Goal: Check status: Check status

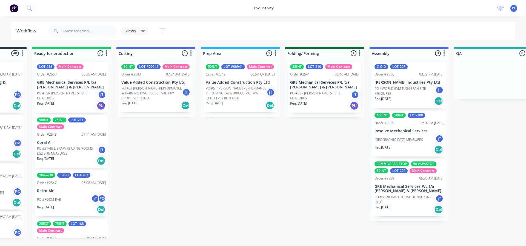
scroll to position [143, 0]
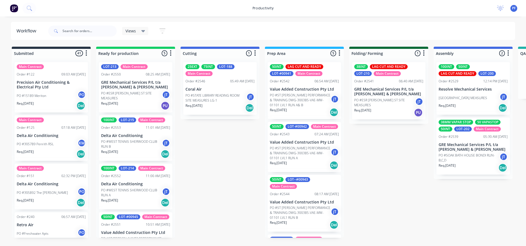
click at [377, 173] on div "Submitted 41 Main Contract Order #122 09:03 AM [DATE] Precision Air Conditionin…" at bounding box center [532, 142] width 1073 height 191
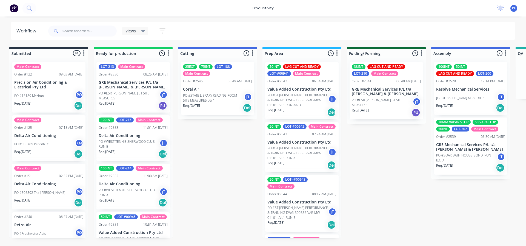
drag, startPoint x: 384, startPoint y: 174, endPoint x: 378, endPoint y: 174, distance: 5.8
click at [378, 174] on div "Submitted 41 Main Contract Order #122 09:03 AM [DATE] Precision Air Conditionin…" at bounding box center [529, 142] width 1073 height 191
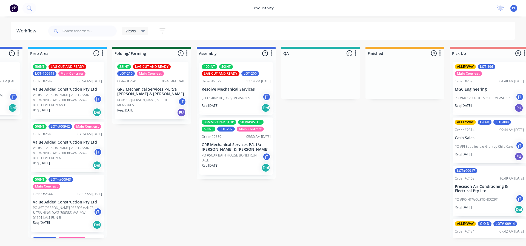
scroll to position [0, 238]
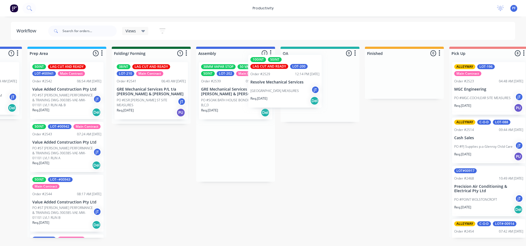
drag, startPoint x: 242, startPoint y: 94, endPoint x: 290, endPoint y: 88, distance: 48.3
click at [290, 87] on div "Submitted 41 Main Contract Order #122 09:03 AM [DATE] Precision Air Conditionin…" at bounding box center [294, 142] width 1073 height 191
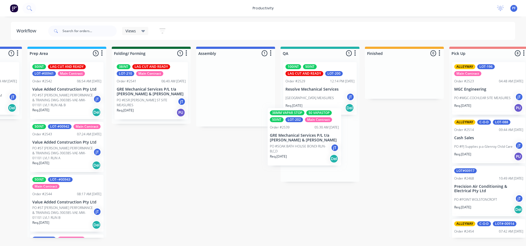
drag, startPoint x: 247, startPoint y: 100, endPoint x: 319, endPoint y: 149, distance: 87.4
click at [319, 149] on div "Submitted 41 Main Contract Order #122 09:03 AM [DATE] Precision Air Conditionin…" at bounding box center [294, 142] width 1073 height 191
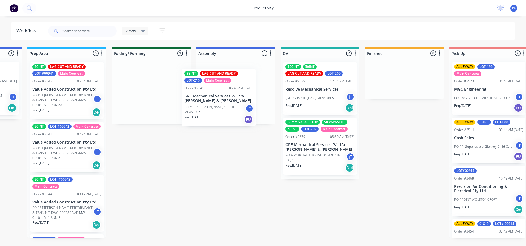
drag, startPoint x: 170, startPoint y: 99, endPoint x: 229, endPoint y: 106, distance: 59.4
click at [229, 106] on div "Submitted 41 Main Contract Order #122 09:03 AM [DATE] Precision Air Conditionin…" at bounding box center [294, 142] width 1073 height 191
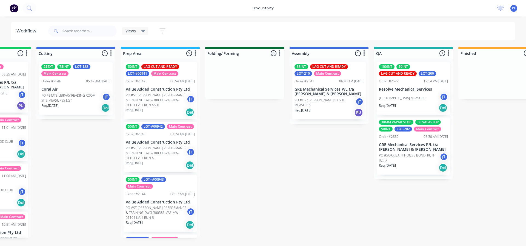
scroll to position [0, 144]
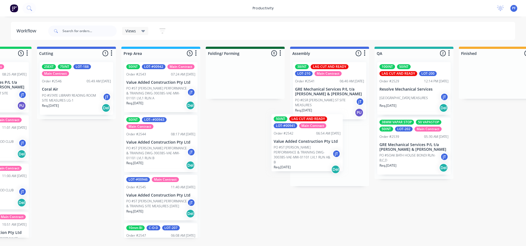
drag, startPoint x: 154, startPoint y: 86, endPoint x: 306, endPoint y: 137, distance: 160.3
click at [306, 137] on div "Submitted 41 Main Contract Order #122 09:03 AM [DATE] Precision Air Conditionin…" at bounding box center [388, 142] width 1073 height 191
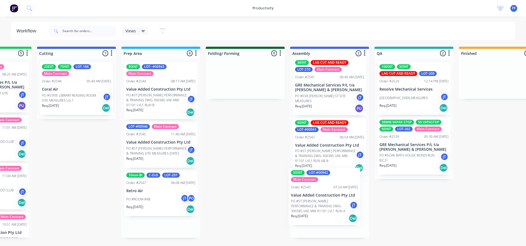
drag, startPoint x: 165, startPoint y: 89, endPoint x: 331, endPoint y: 196, distance: 197.4
click at [331, 196] on div "Submitted 41 Main Contract Order #122 09:03 AM [DATE] Precision Air Conditionin…" at bounding box center [388, 142] width 1073 height 191
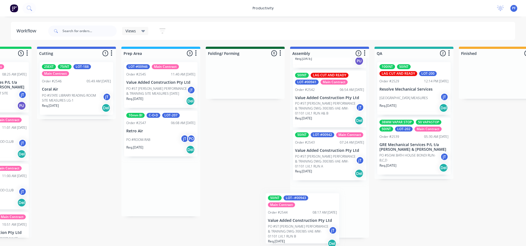
scroll to position [57, 0]
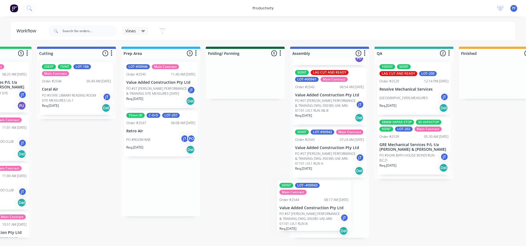
drag, startPoint x: 172, startPoint y: 87, endPoint x: 328, endPoint y: 205, distance: 195.7
click at [328, 206] on div "Submitted 41 Main Contract Order #122 09:03 AM [DATE] Precision Air Conditionin…" at bounding box center [388, 142] width 1073 height 191
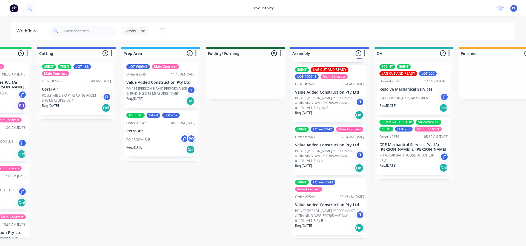
click at [146, 32] on div "Views" at bounding box center [135, 31] width 26 height 8
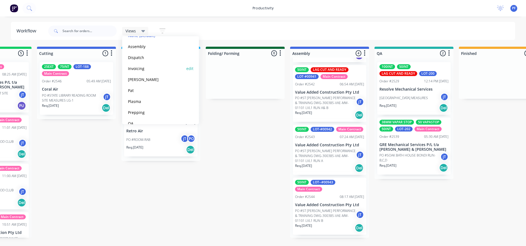
scroll to position [45, 0]
click at [144, 104] on button "Prepping" at bounding box center [155, 103] width 58 height 6
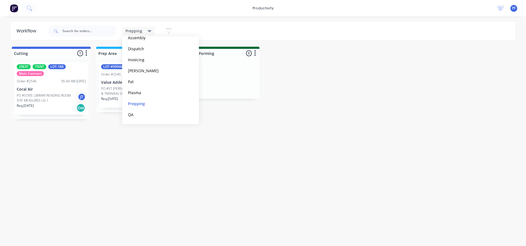
click at [130, 145] on div "Workflow Prepping Save new view None (Default) edit Assembly edit Dispatch edit…" at bounding box center [263, 128] width 526 height 213
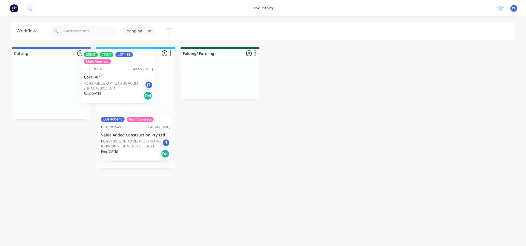
drag, startPoint x: 84, startPoint y: 89, endPoint x: 136, endPoint y: 84, distance: 52.1
click at [136, 84] on div "Cutting 1 25EXT 75INT LOT-188 Main Contract Order #2546 05:49 AM 09/08/25 Coral…" at bounding box center [532, 107] width 1073 height 121
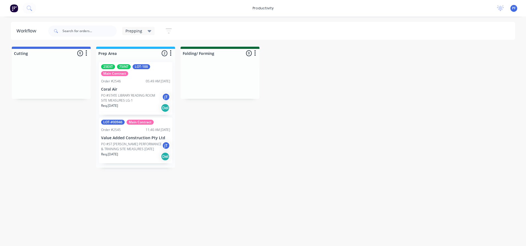
click at [147, 31] on div "Prepping" at bounding box center [139, 31] width 26 height 5
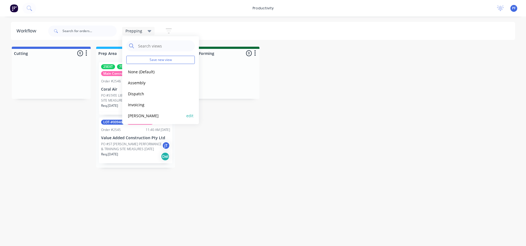
click at [137, 114] on button "[PERSON_NAME]" at bounding box center [155, 115] width 58 height 6
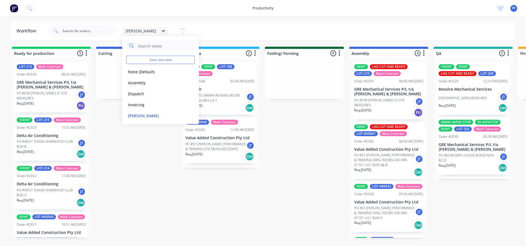
click at [162, 170] on div "Ready for production 5 LOT-213 Main Contract Order #2550 08:25 AM 09/08/25 GRE …" at bounding box center [532, 142] width 1073 height 191
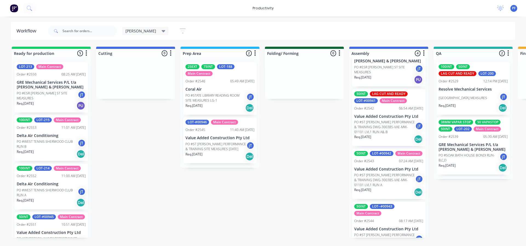
scroll to position [61, 0]
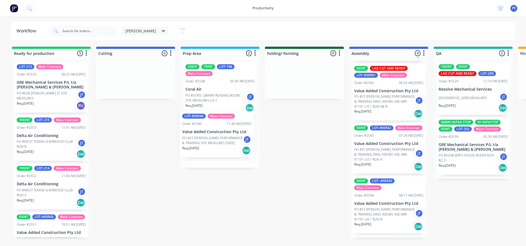
drag, startPoint x: 215, startPoint y: 147, endPoint x: 211, endPoint y: 141, distance: 7.6
click at [211, 141] on div "25EXT 75INT LOT-188 Main Contract Order #2546 05:49 AM 09/08/25 Coral Air PO #S…" at bounding box center [220, 113] width 79 height 110
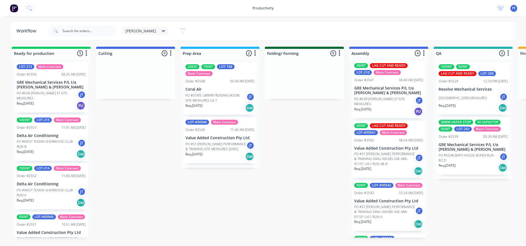
scroll to position [0, 0]
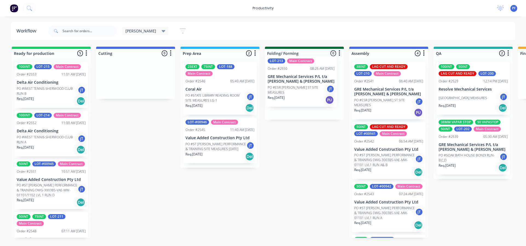
drag, startPoint x: 47, startPoint y: 90, endPoint x: 300, endPoint y: 84, distance: 252.9
click at [300, 84] on div "Ready for production 5 LOT-213 Main Contract Order #2550 08:25 AM 09/08/25 GRE …" at bounding box center [532, 142] width 1073 height 191
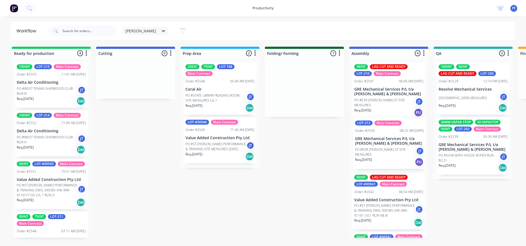
drag, startPoint x: 314, startPoint y: 102, endPoint x: 399, endPoint y: 158, distance: 101.9
click at [399, 158] on div "Ready for production 4 100INT LOT-215 Main Contract Order #2553 11:01 AM 11/08/…" at bounding box center [532, 142] width 1073 height 191
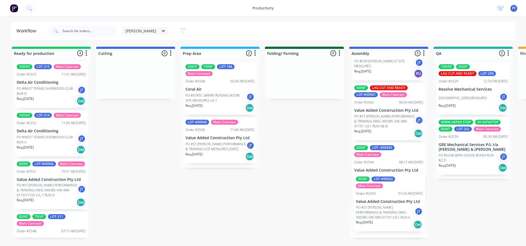
scroll to position [93, 0]
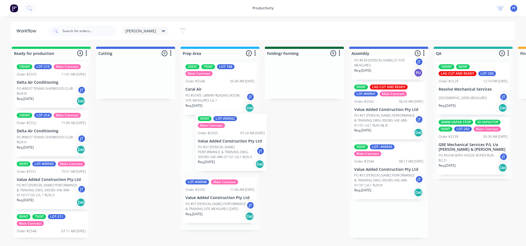
drag, startPoint x: 351, startPoint y: 194, endPoint x: 206, endPoint y: 133, distance: 157.9
click at [206, 133] on div "Ready for production 4 100INT LOT-215 Main Contract Order #2553 11:01 AM 11/08/…" at bounding box center [532, 142] width 1073 height 191
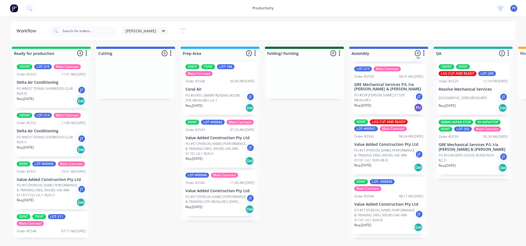
scroll to position [55, 0]
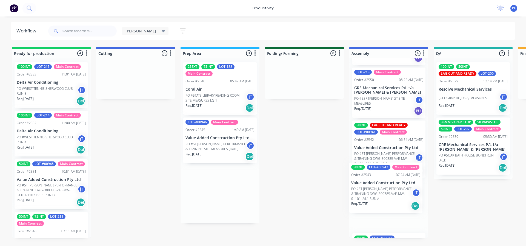
drag, startPoint x: 231, startPoint y: 140, endPoint x: 400, endPoint y: 186, distance: 174.4
click at [400, 186] on div "Ready for production 4 100INT LOT-215 Main Contract Order #2553 11:01 AM 11/08/…" at bounding box center [532, 142] width 1073 height 191
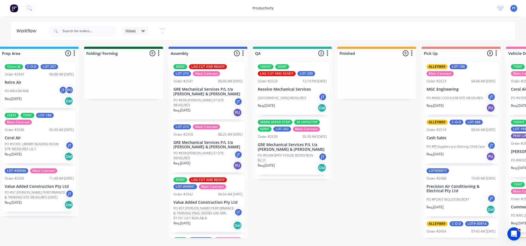
scroll to position [0, 267]
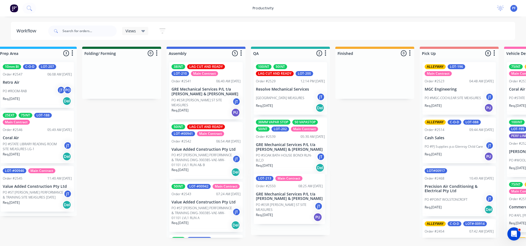
drag, startPoint x: 191, startPoint y: 153, endPoint x: 279, endPoint y: 206, distance: 102.3
click at [279, 206] on div "Submitted 41 Main Contract Order #122 09:03 AM [DATE] Precision Air Conditionin…" at bounding box center [265, 142] width 1073 height 191
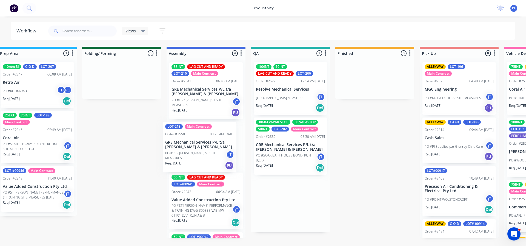
drag, startPoint x: 285, startPoint y: 211, endPoint x: 193, endPoint y: 154, distance: 108.0
click at [193, 154] on div "Submitted 41 Main Contract Order #122 09:03 AM [DATE] Precision Air Conditionin…" at bounding box center [265, 142] width 1073 height 191
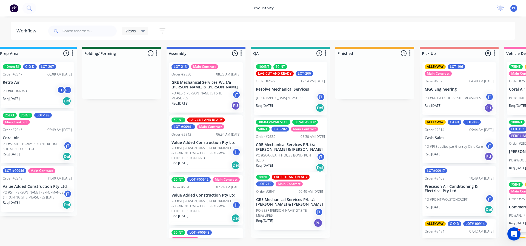
drag, startPoint x: 195, startPoint y: 105, endPoint x: 279, endPoint y: 213, distance: 136.6
click at [279, 213] on div "Submitted 41 Main Contract Order #122 09:03 AM [DATE] Precision Air Conditionin…" at bounding box center [265, 142] width 1073 height 191
